Goal: Find specific page/section: Find specific page/section

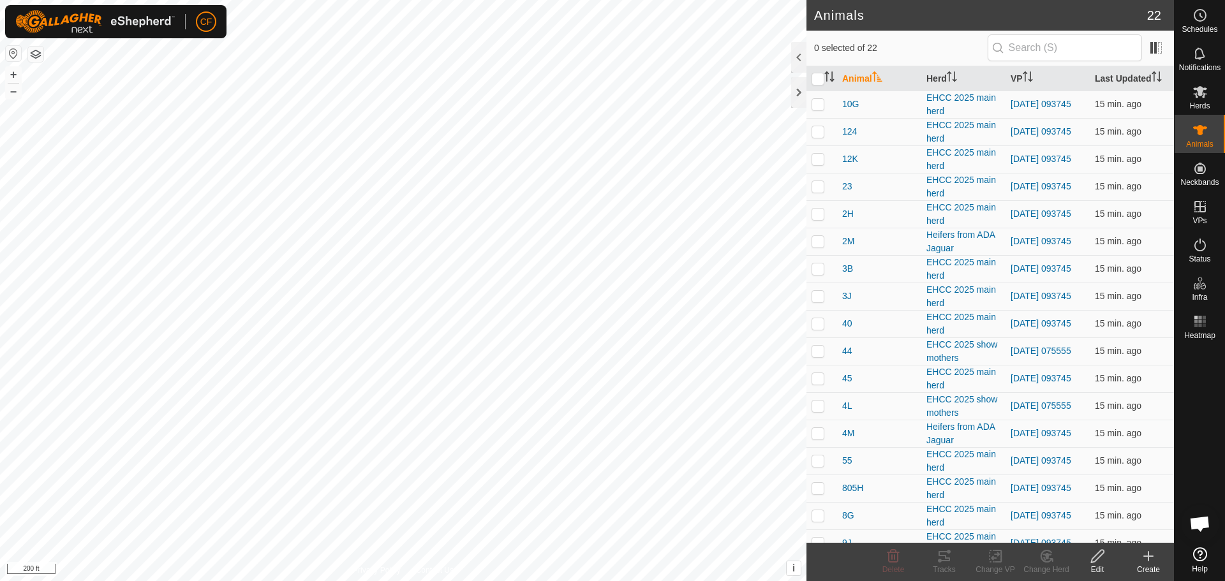
scroll to position [560, 0]
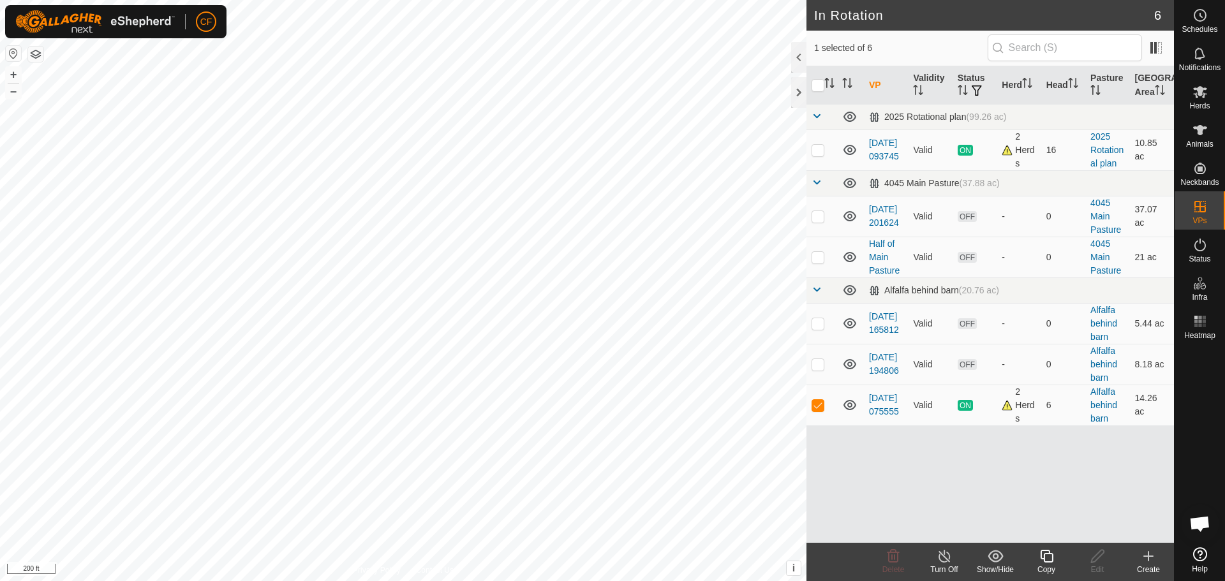
click at [887, 405] on link "[DATE] 075555" at bounding box center [884, 405] width 30 height 24
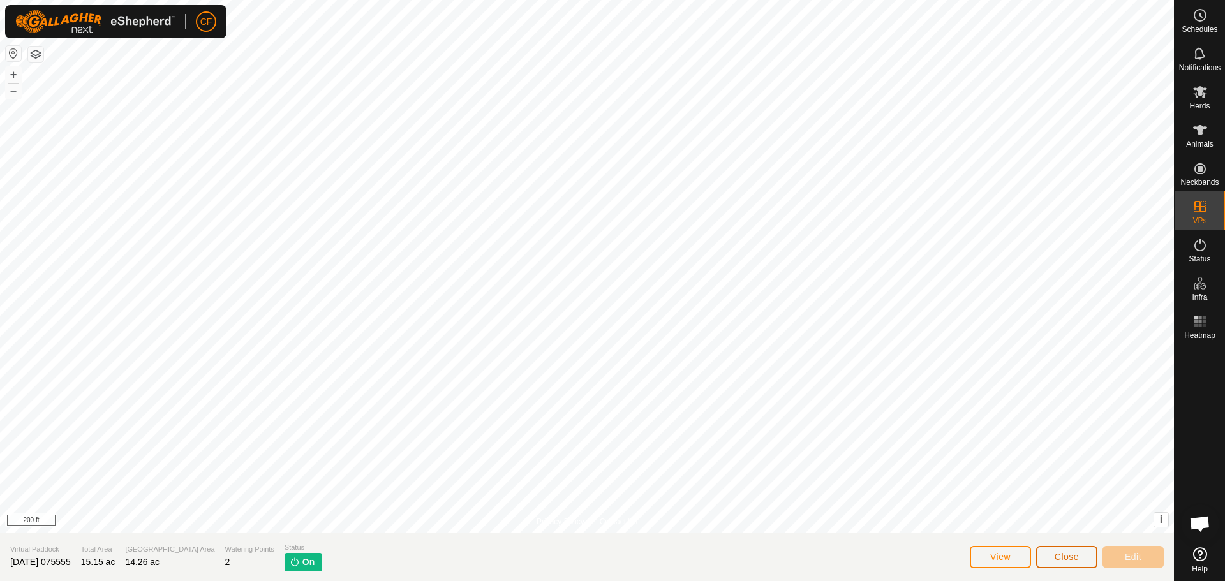
click at [1062, 555] on span "Close" at bounding box center [1066, 557] width 24 height 10
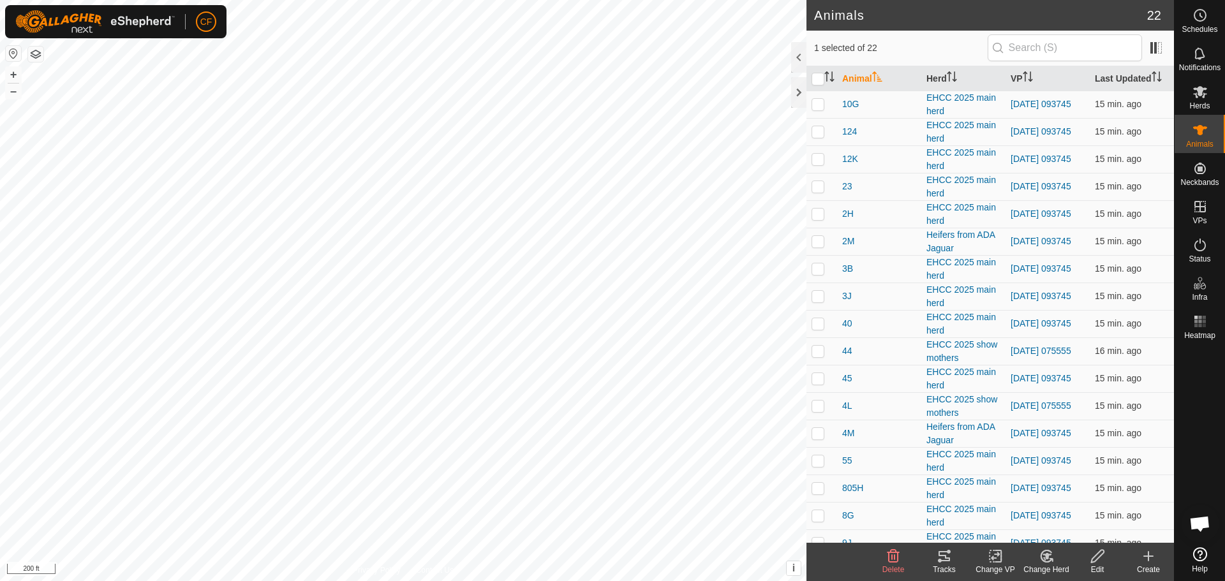
click at [940, 561] on icon at bounding box center [943, 556] width 11 height 10
